Goal: Check status: Check status

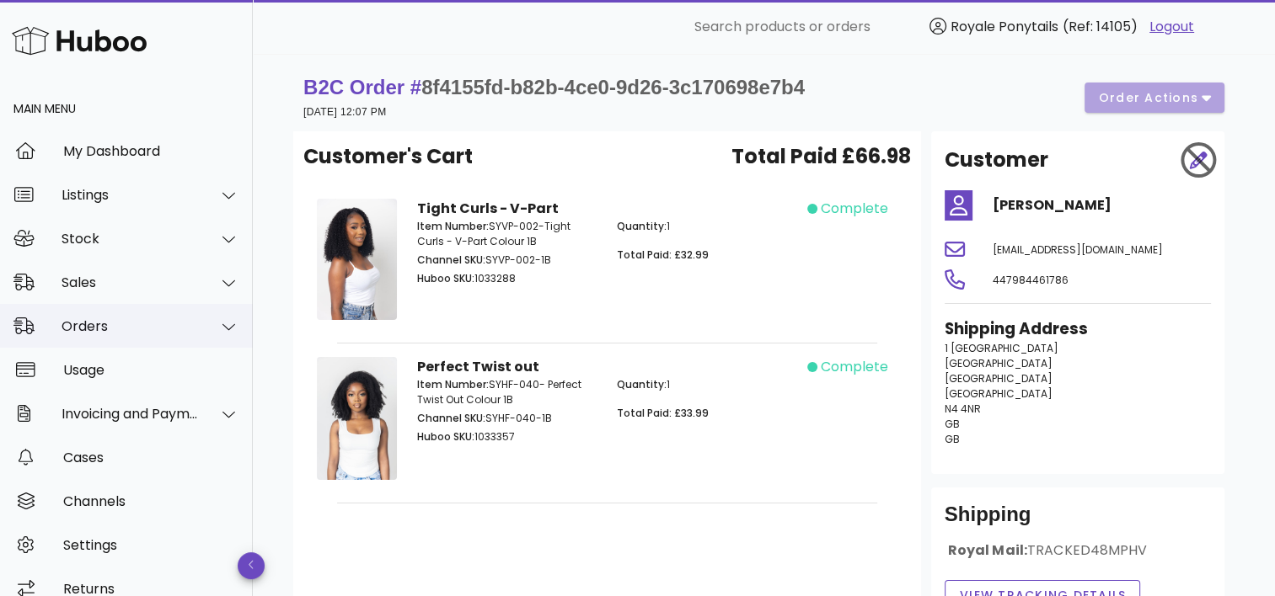
click at [97, 322] on div "Orders" at bounding box center [130, 326] width 137 height 16
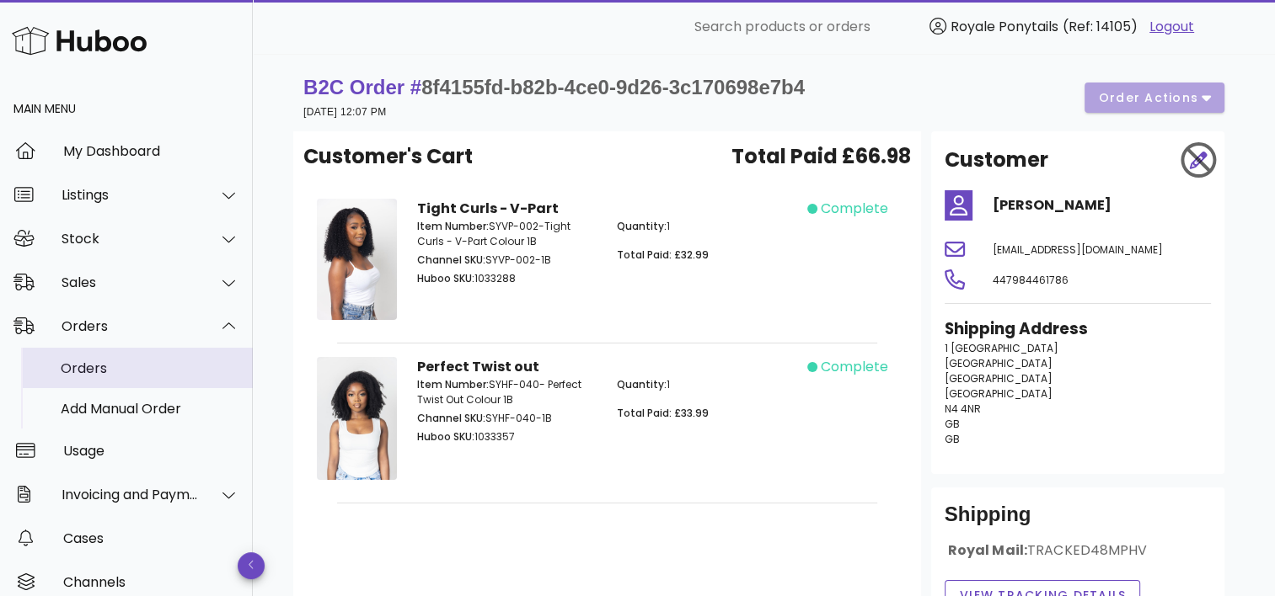
click at [102, 357] on div "Orders" at bounding box center [150, 368] width 179 height 36
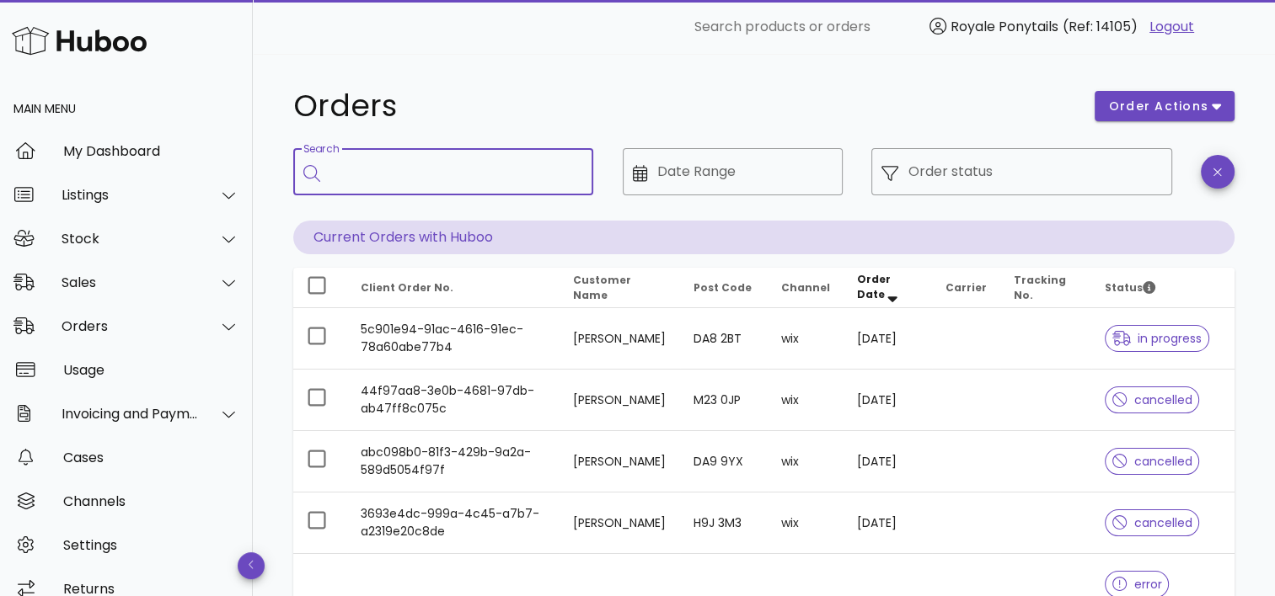
click at [373, 168] on input "Search" at bounding box center [454, 171] width 249 height 27
type input "*****"
click at [943, 185] on div "Order status" at bounding box center [1034, 171] width 253 height 47
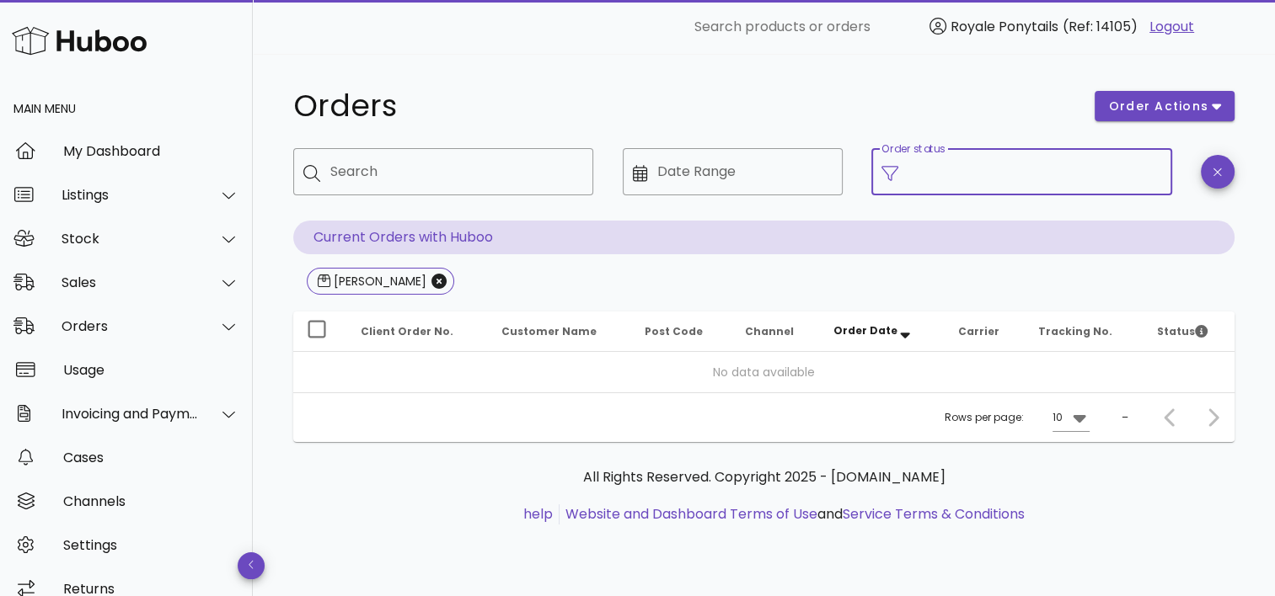
click at [939, 178] on input "Order status" at bounding box center [1034, 171] width 253 height 27
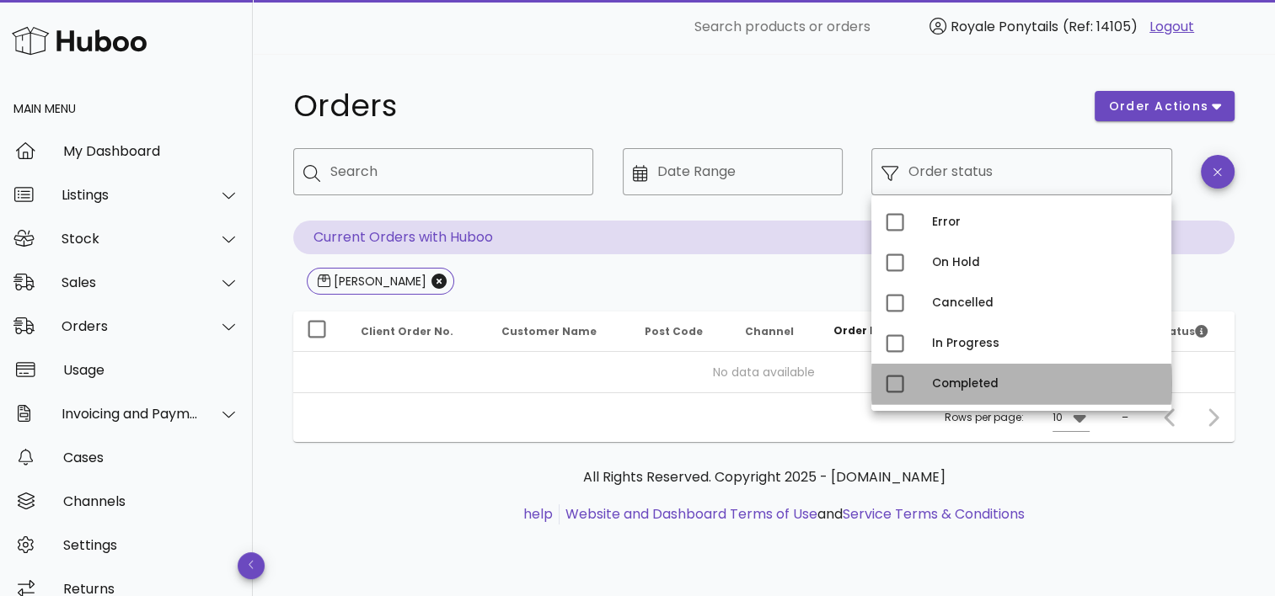
click at [924, 377] on div "Completed" at bounding box center [1021, 384] width 300 height 40
type input "**********"
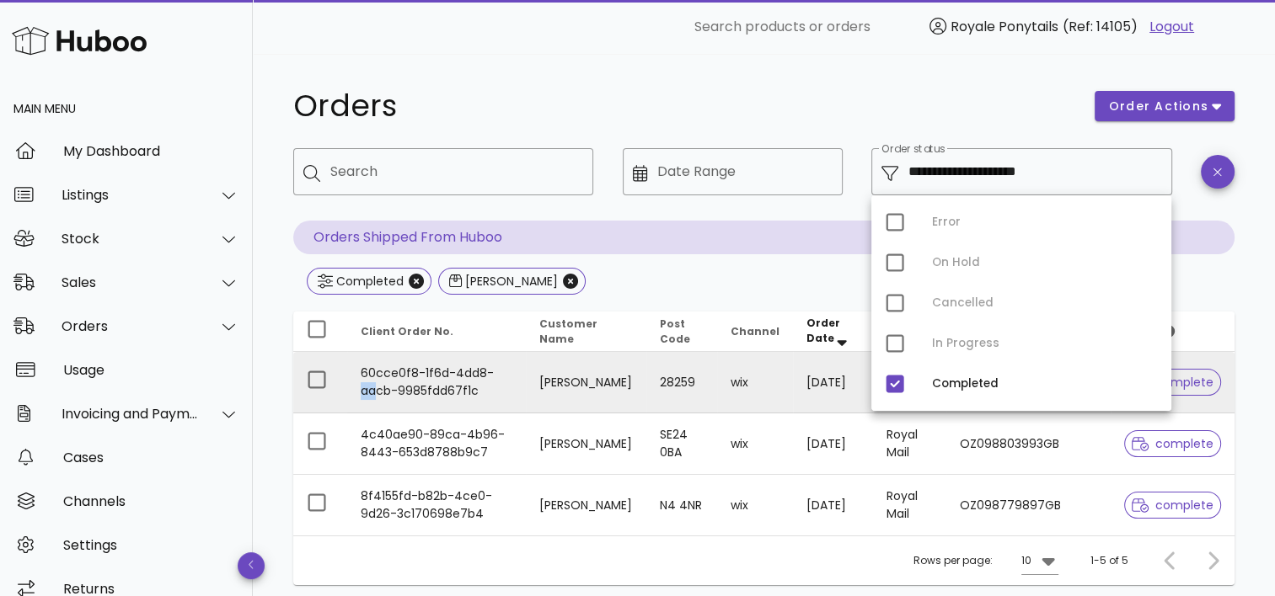
drag, startPoint x: 493, startPoint y: 378, endPoint x: 375, endPoint y: 390, distance: 118.5
click at [375, 390] on td "60cce0f8-1f6d-4dd8-aacb-9985fdd67f1c" at bounding box center [436, 383] width 179 height 62
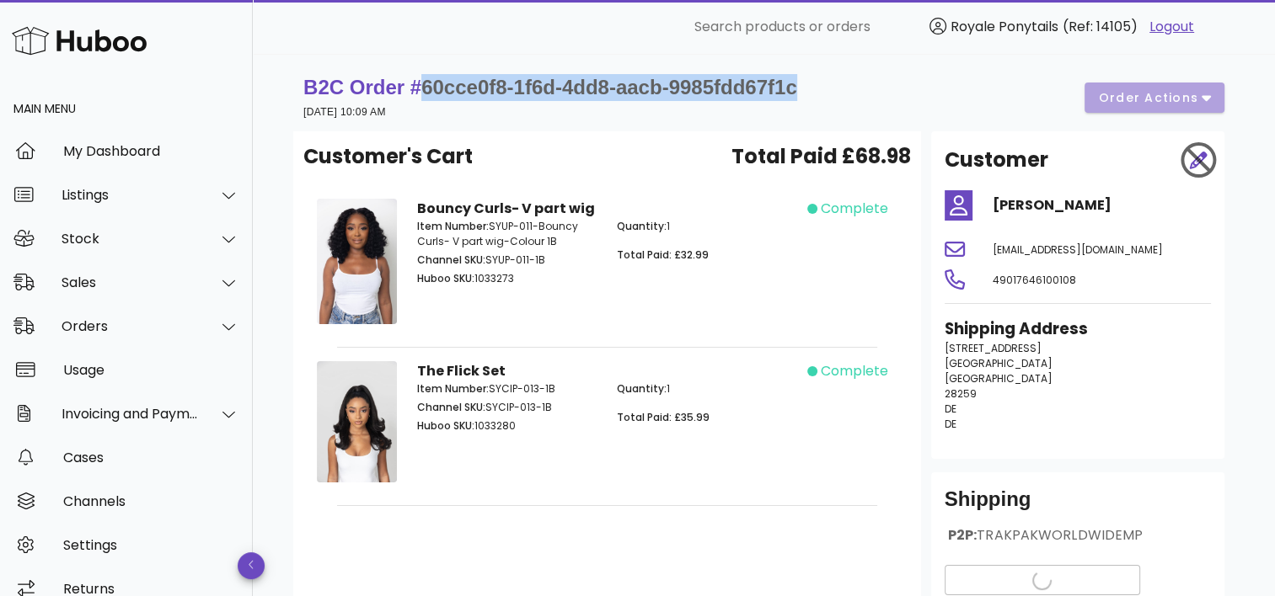
drag, startPoint x: 410, startPoint y: 88, endPoint x: 842, endPoint y: 98, distance: 432.3
click at [842, 98] on div "B2C Order # 60cce0f8-1f6d-4dd8-aacb-9985fdd67f1c 17 September 2025 at 10:09 AM …" at bounding box center [763, 97] width 921 height 47
copy strong "60cce0f8-1f6d-4dd8-aacb-9985fdd67f1c"
